Goal: Check status: Check status

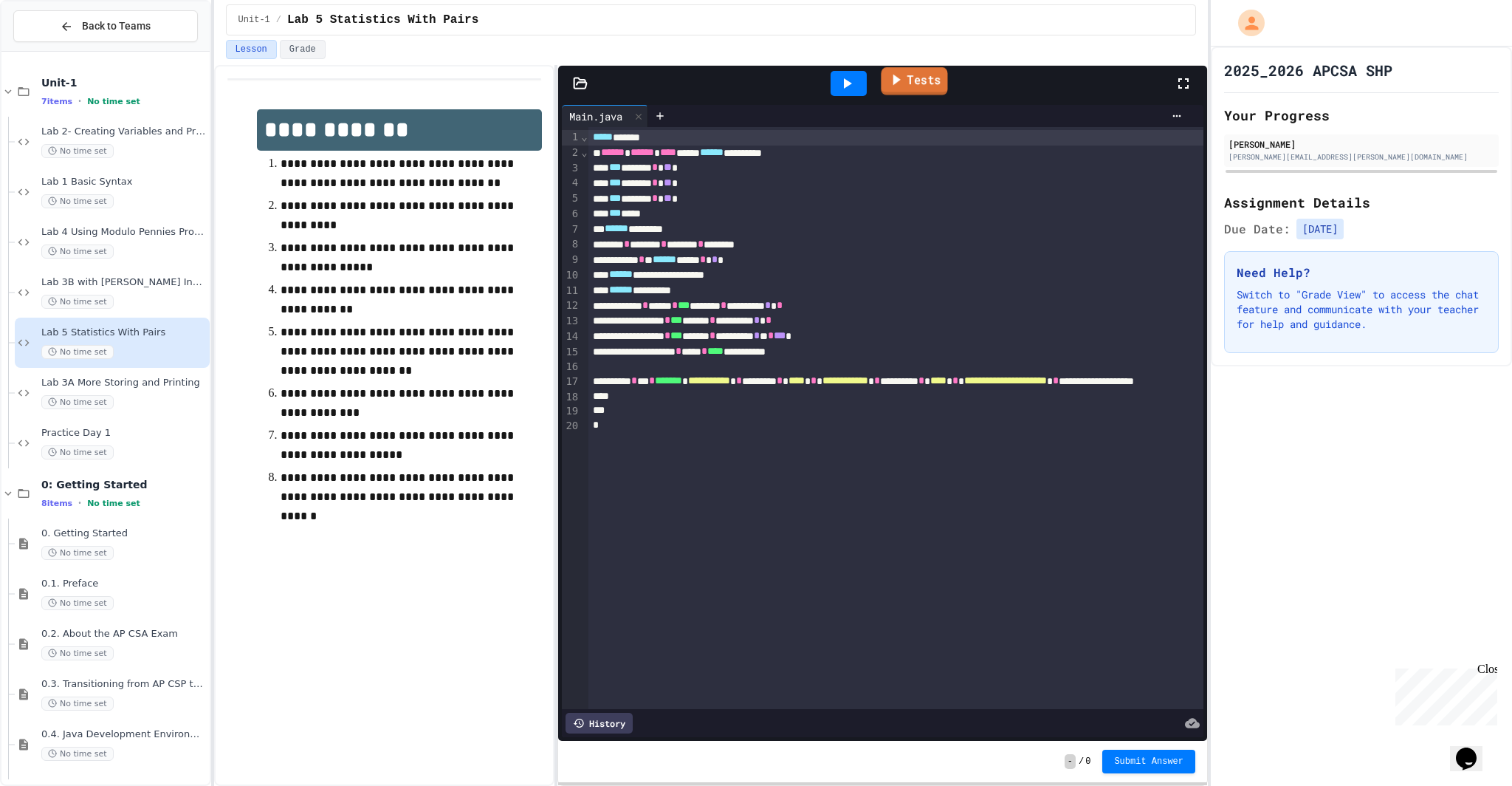
click at [919, 84] on link "Tests" at bounding box center [914, 81] width 67 height 28
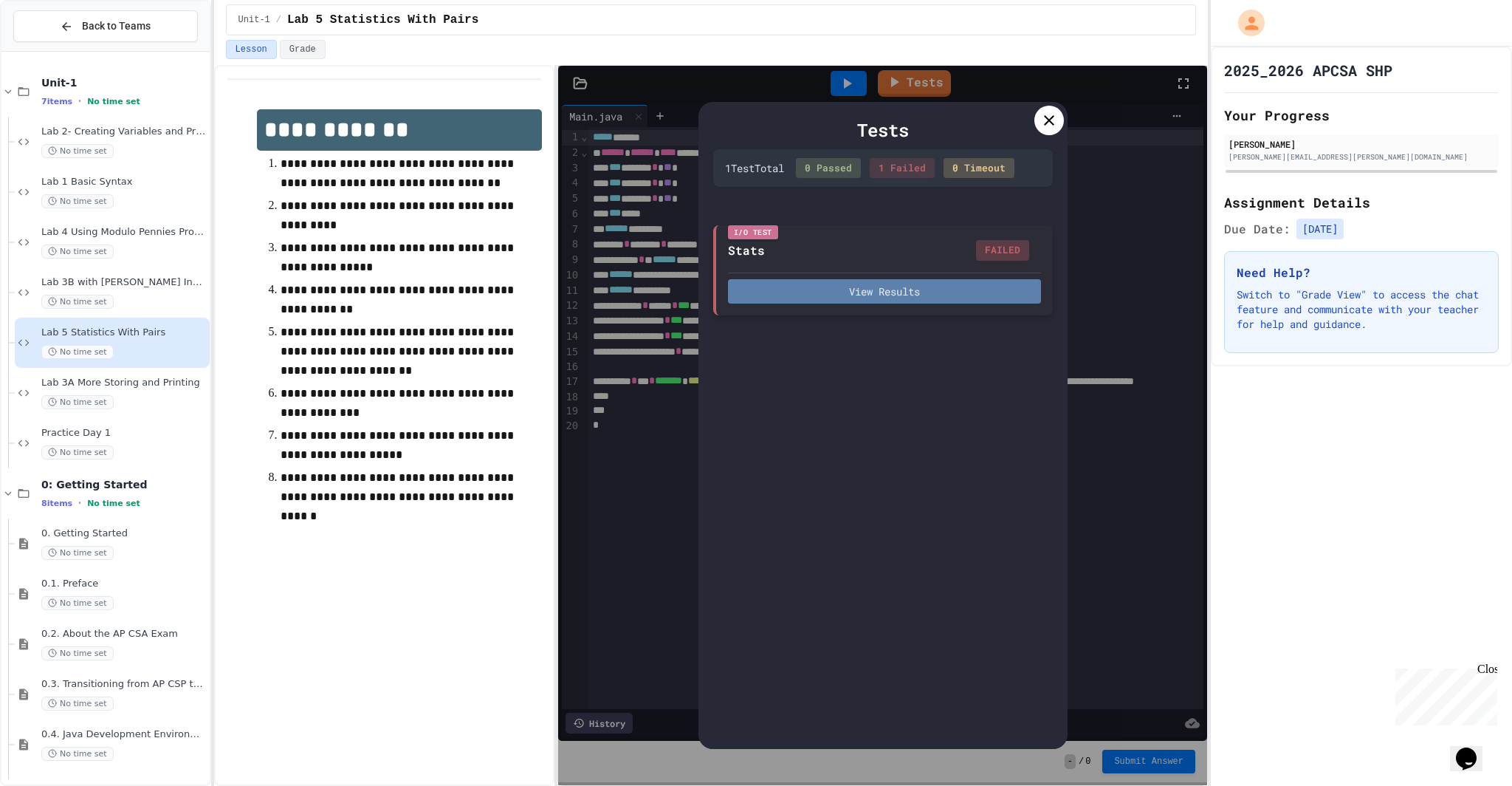
click at [843, 293] on button "View Results" at bounding box center [884, 291] width 313 height 24
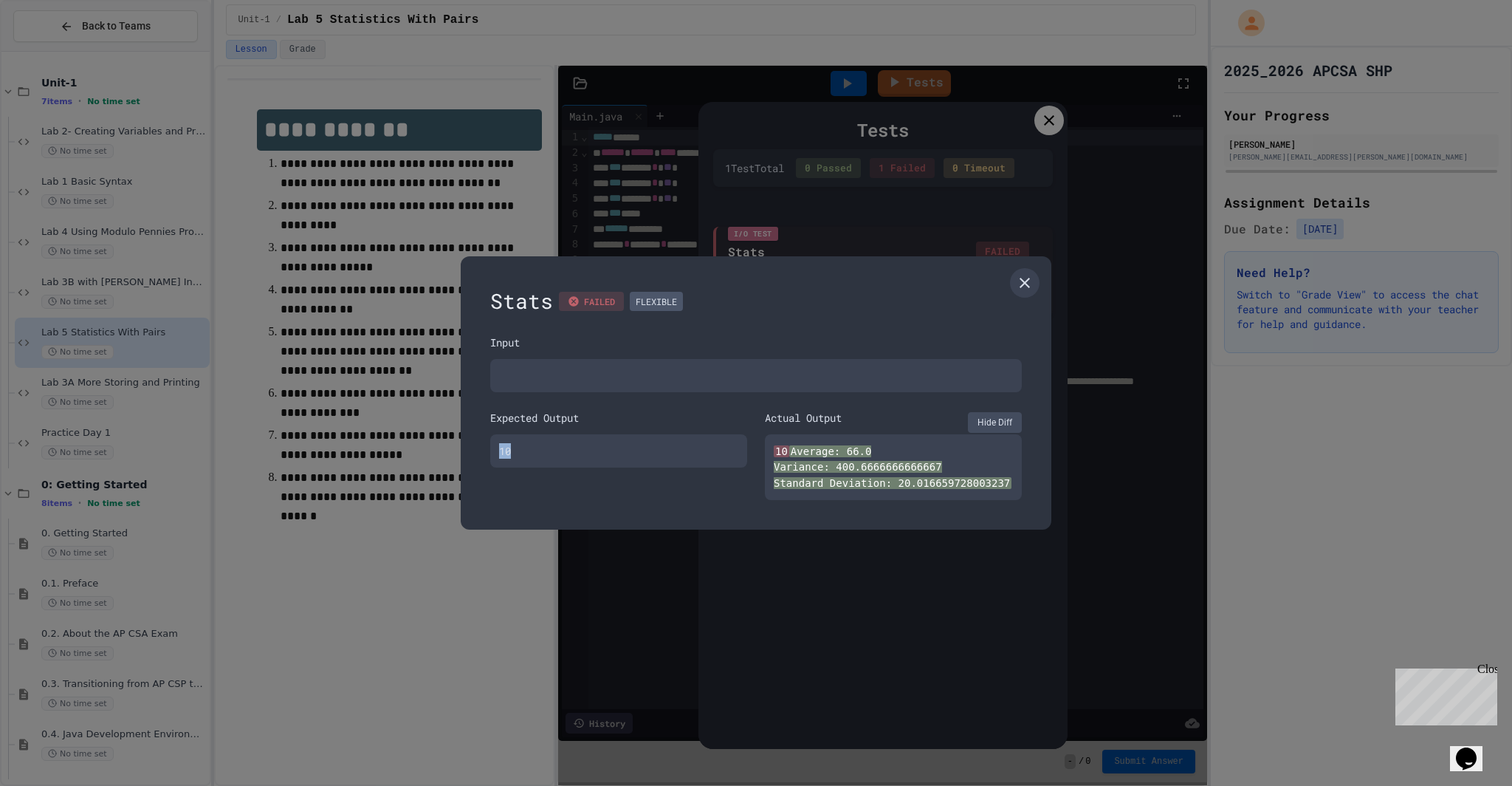
drag, startPoint x: 530, startPoint y: 451, endPoint x: 471, endPoint y: 454, distance: 59.1
click at [466, 457] on div "Stats FAILED FLEXIBLE Input Expected Output 10 Actual Output Hide Diff 10 Avera…" at bounding box center [756, 393] width 591 height 273
click at [538, 447] on div "10" at bounding box center [618, 450] width 257 height 33
click at [527, 465] on div "10" at bounding box center [618, 450] width 257 height 33
click at [743, 384] on textarea at bounding box center [756, 376] width 531 height 33
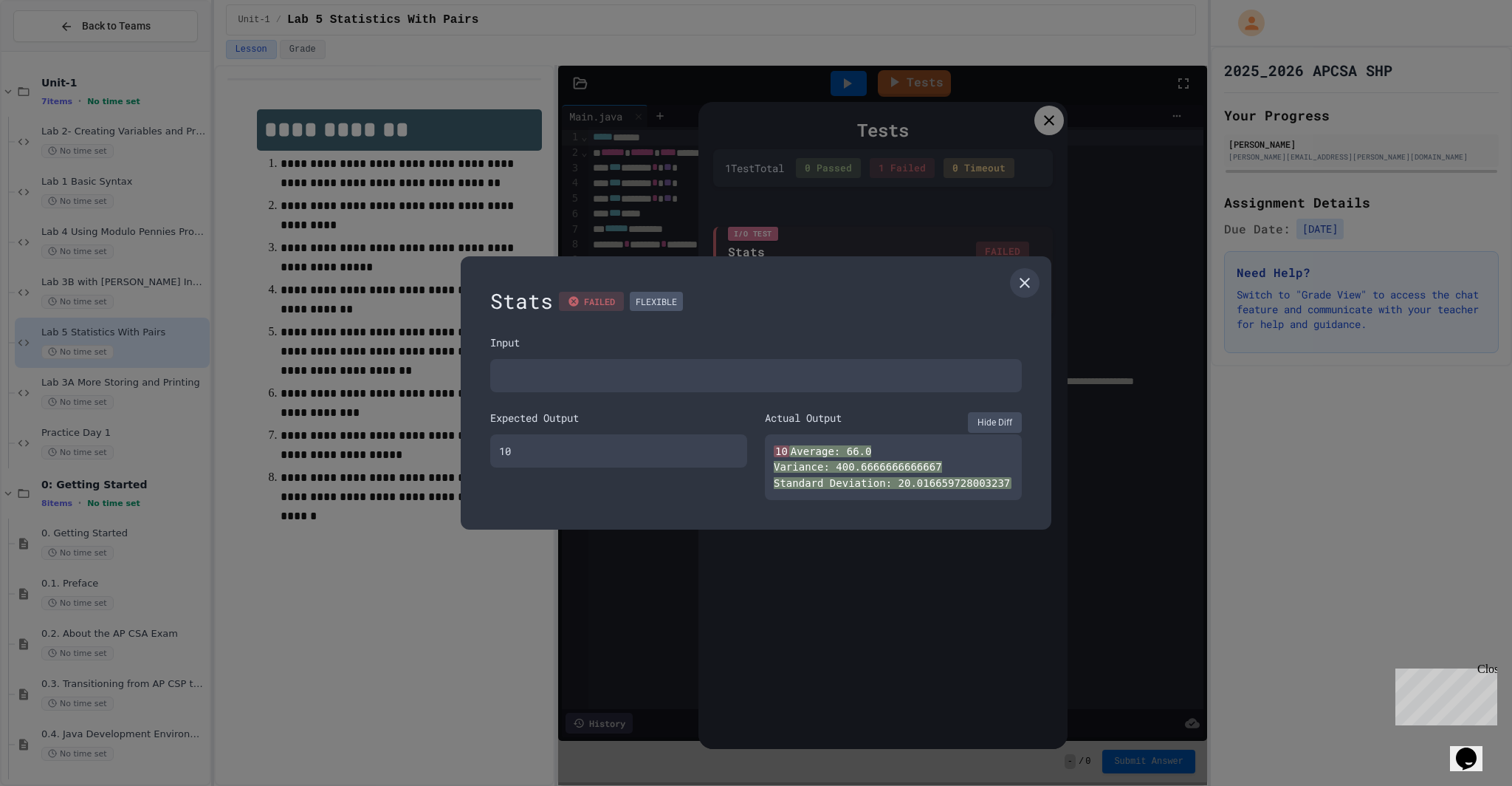
click at [743, 384] on textarea at bounding box center [756, 376] width 531 height 33
click at [752, 384] on textarea at bounding box center [756, 376] width 531 height 33
drag, startPoint x: 754, startPoint y: 384, endPoint x: 762, endPoint y: 380, distance: 8.9
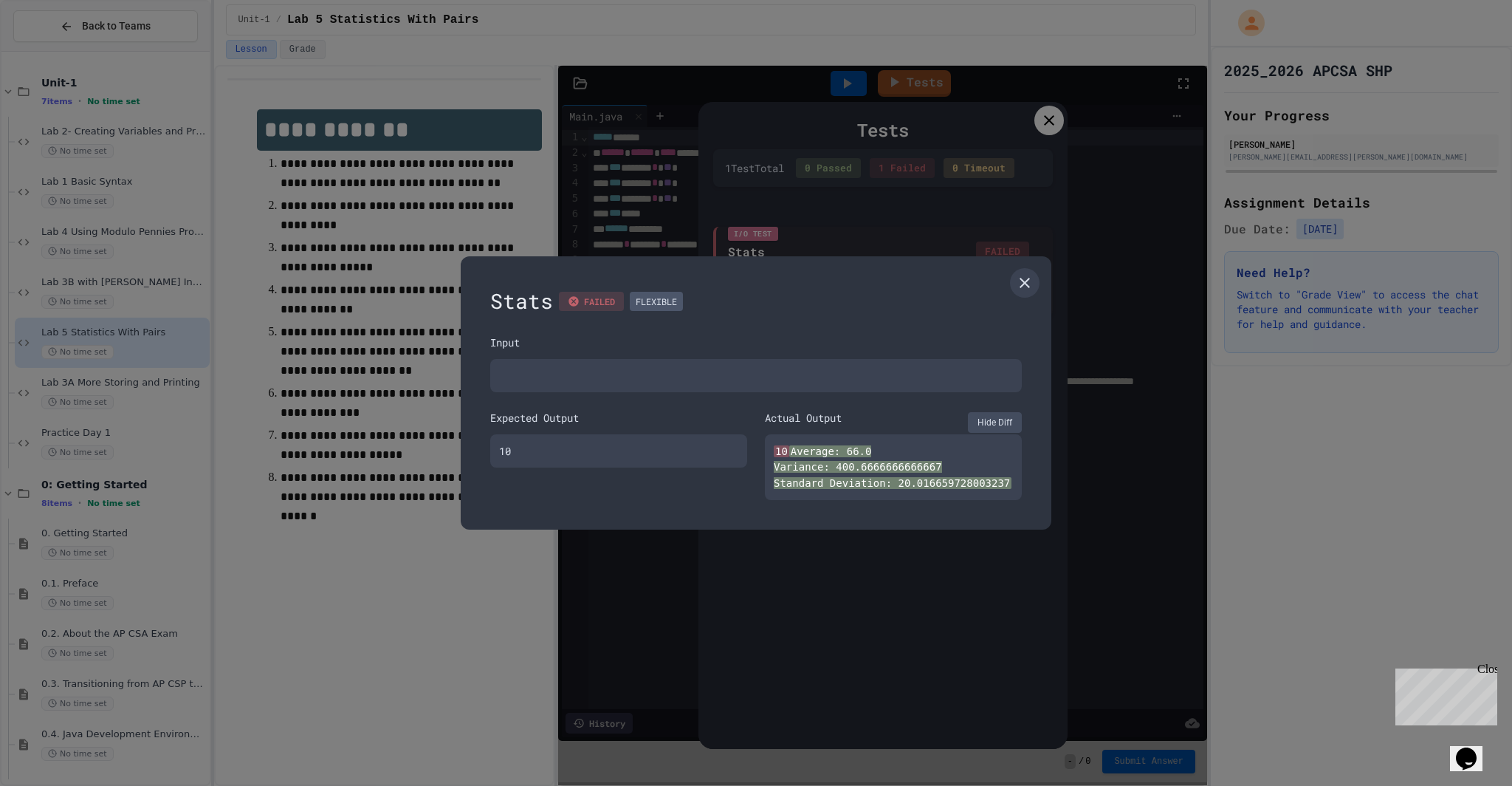
click at [755, 384] on textarea at bounding box center [756, 376] width 531 height 33
click at [771, 376] on textarea at bounding box center [756, 376] width 531 height 33
click at [773, 373] on textarea at bounding box center [756, 376] width 531 height 33
drag, startPoint x: 773, startPoint y: 373, endPoint x: 789, endPoint y: 367, distance: 17.1
click at [773, 373] on textarea at bounding box center [756, 376] width 531 height 33
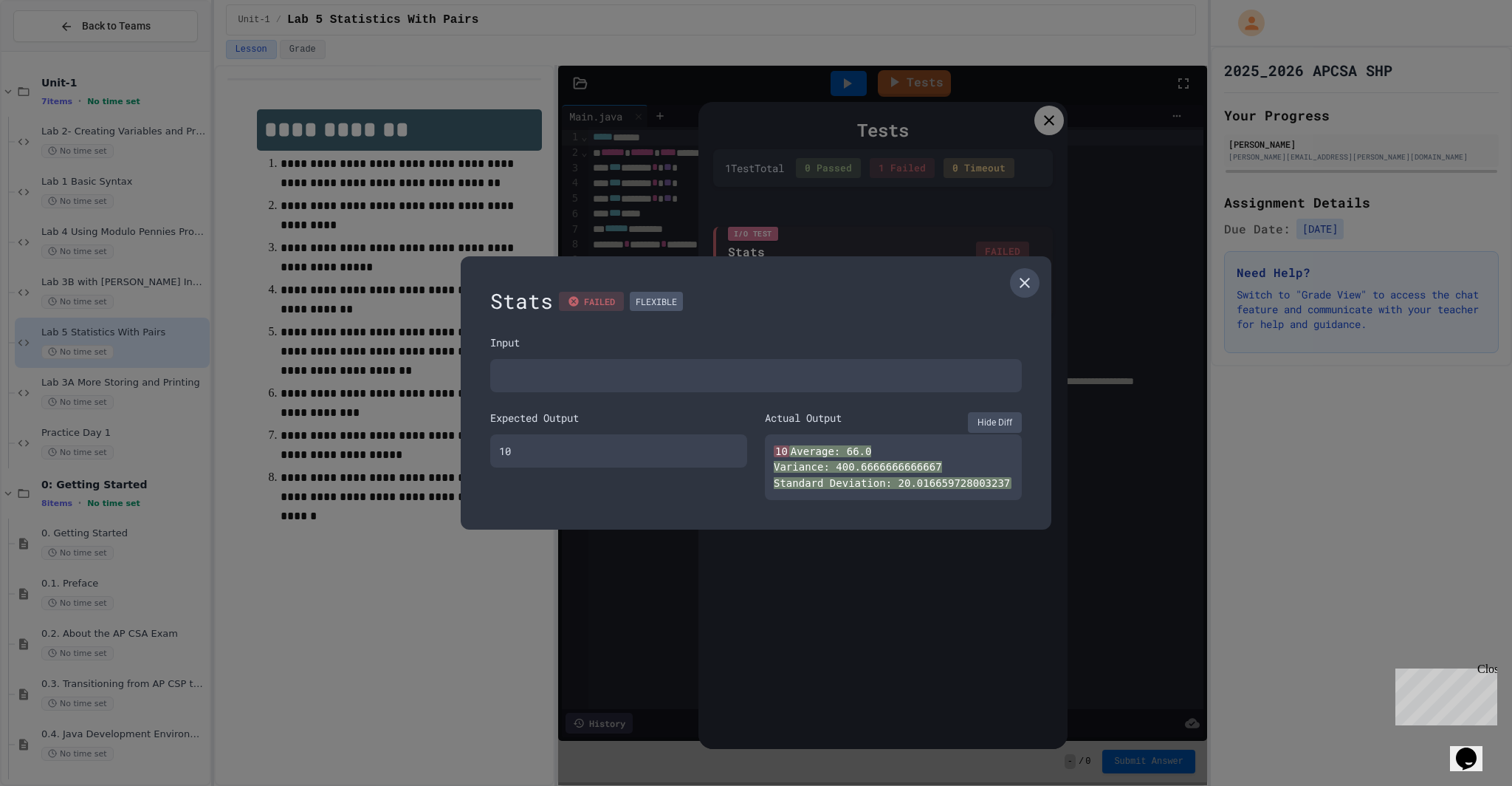
click at [1031, 274] on icon at bounding box center [1025, 283] width 18 height 18
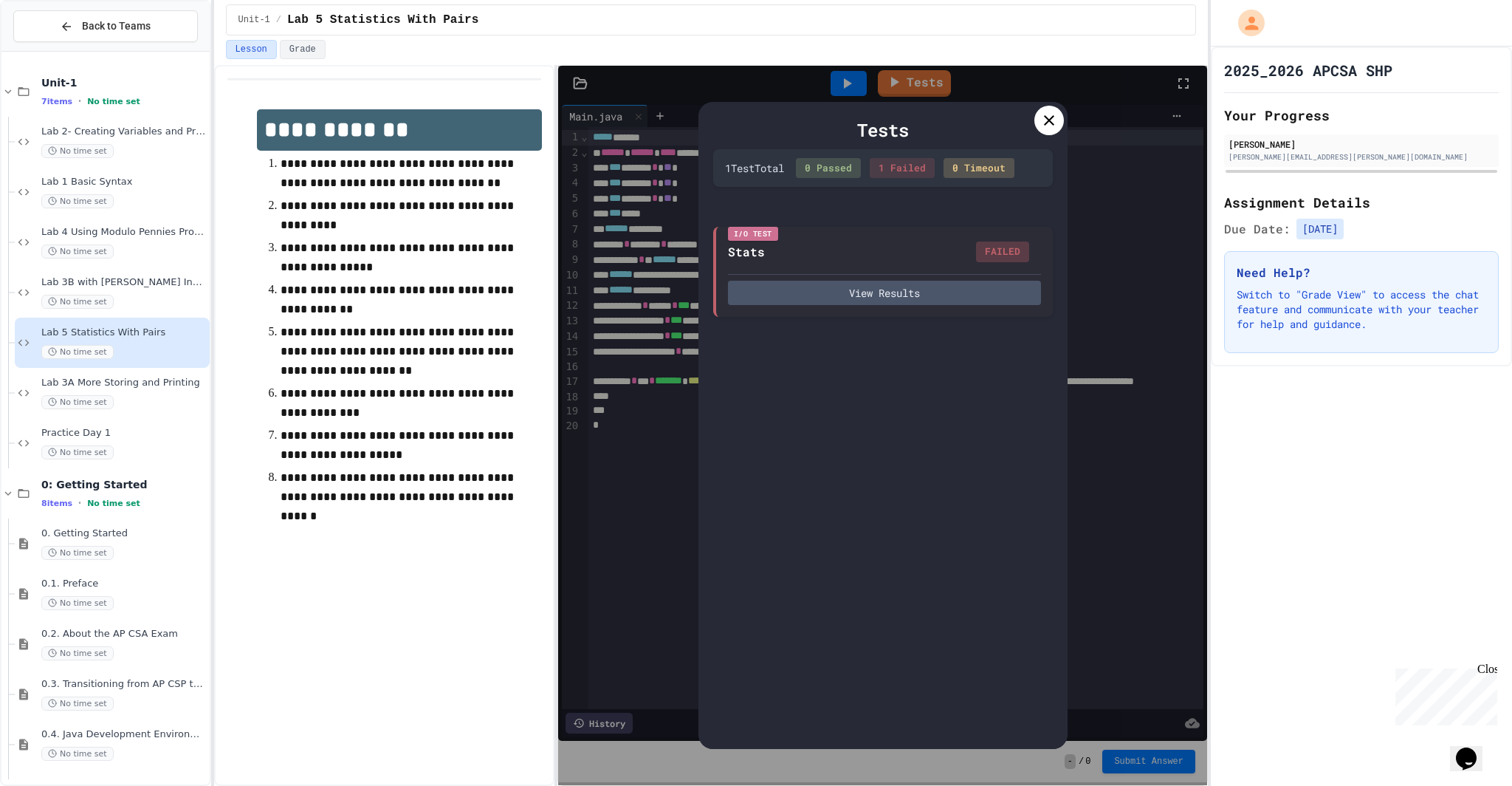
click at [1046, 122] on icon at bounding box center [1049, 120] width 11 height 11
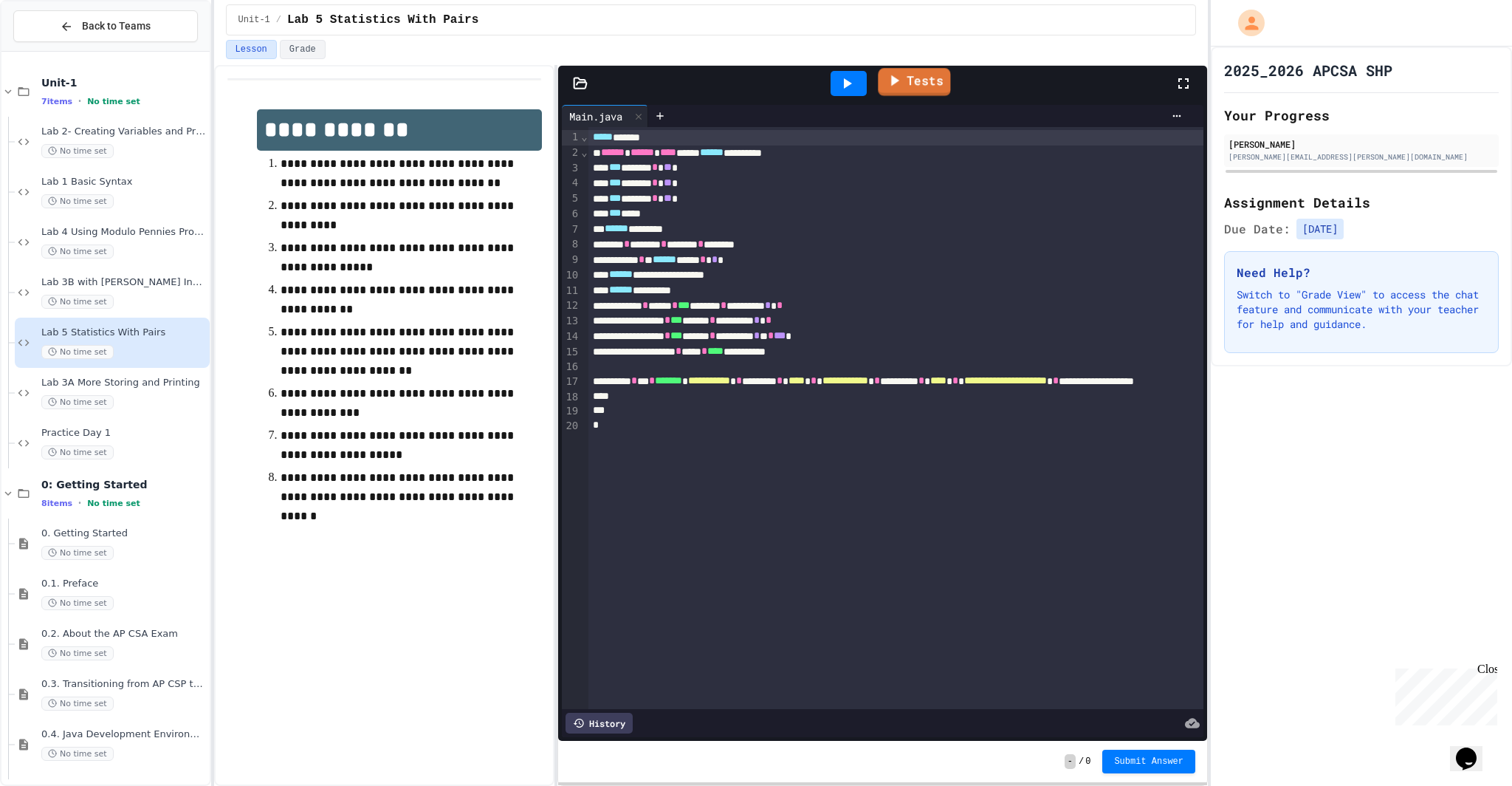
click at [927, 80] on link "Tests" at bounding box center [913, 82] width 72 height 28
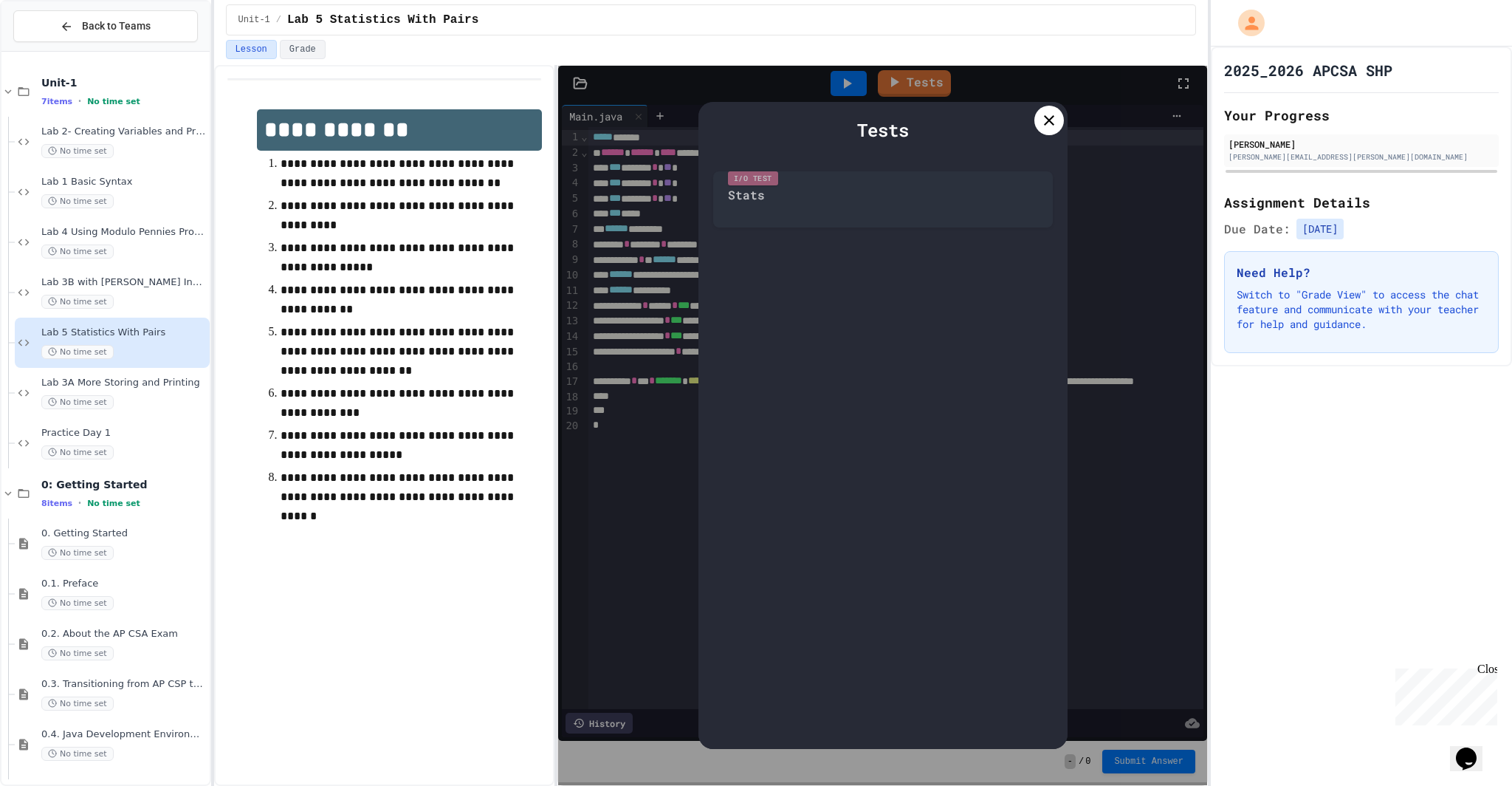
click at [1040, 117] on icon at bounding box center [1049, 120] width 18 height 18
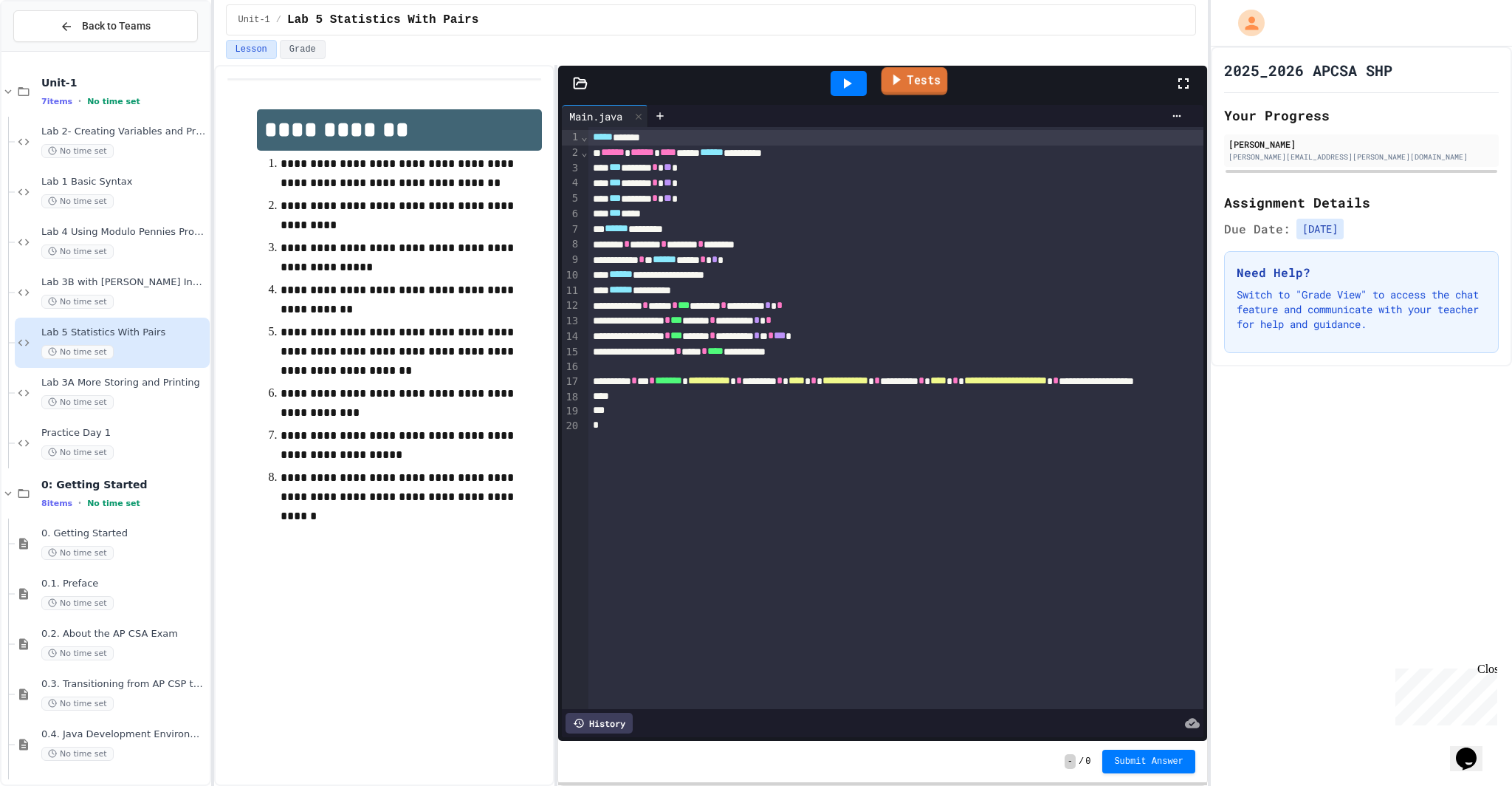
click at [911, 75] on link "Tests" at bounding box center [914, 81] width 67 height 28
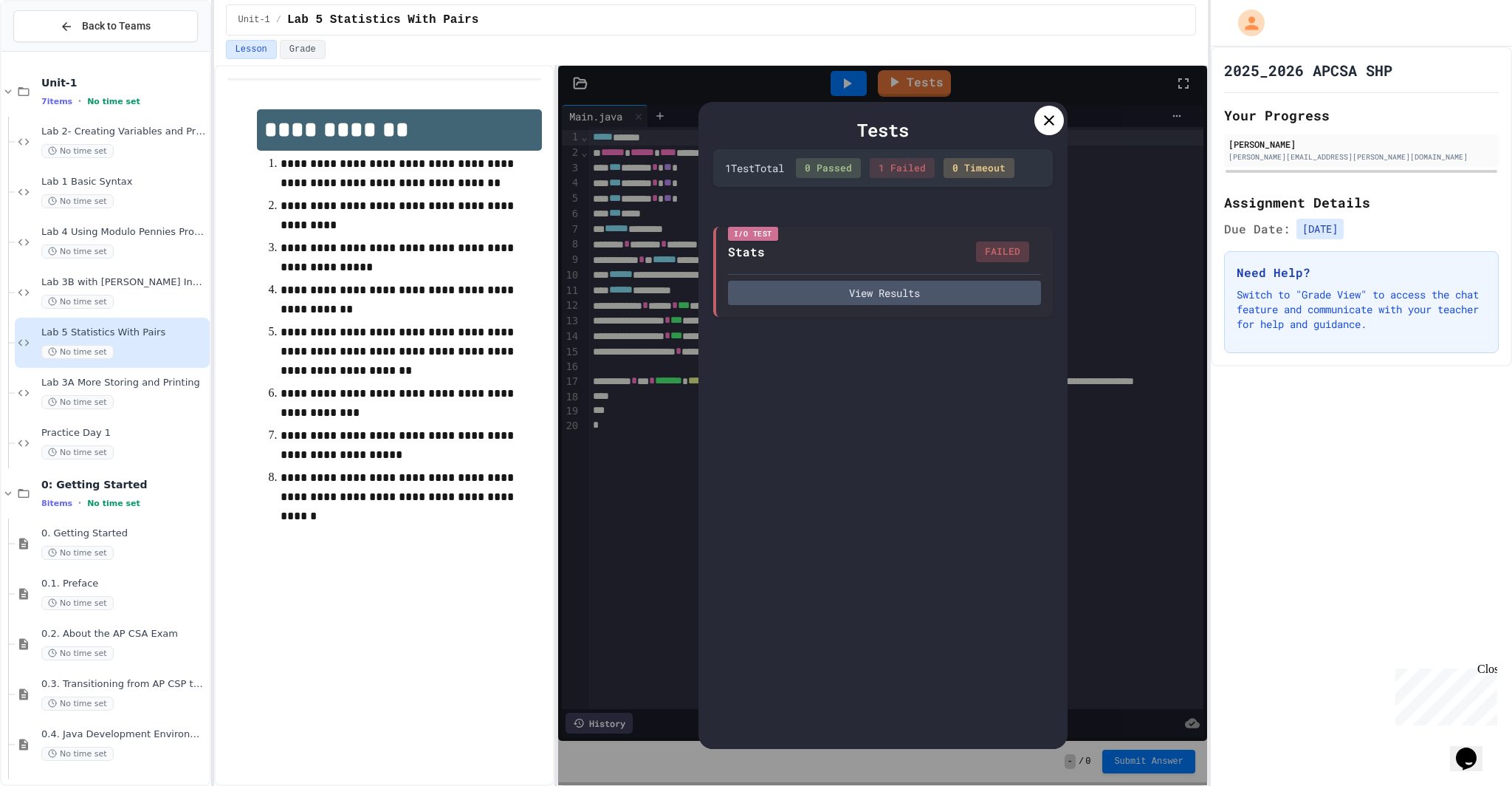
click at [1048, 116] on icon at bounding box center [1049, 120] width 18 height 18
